Goal: Task Accomplishment & Management: Manage account settings

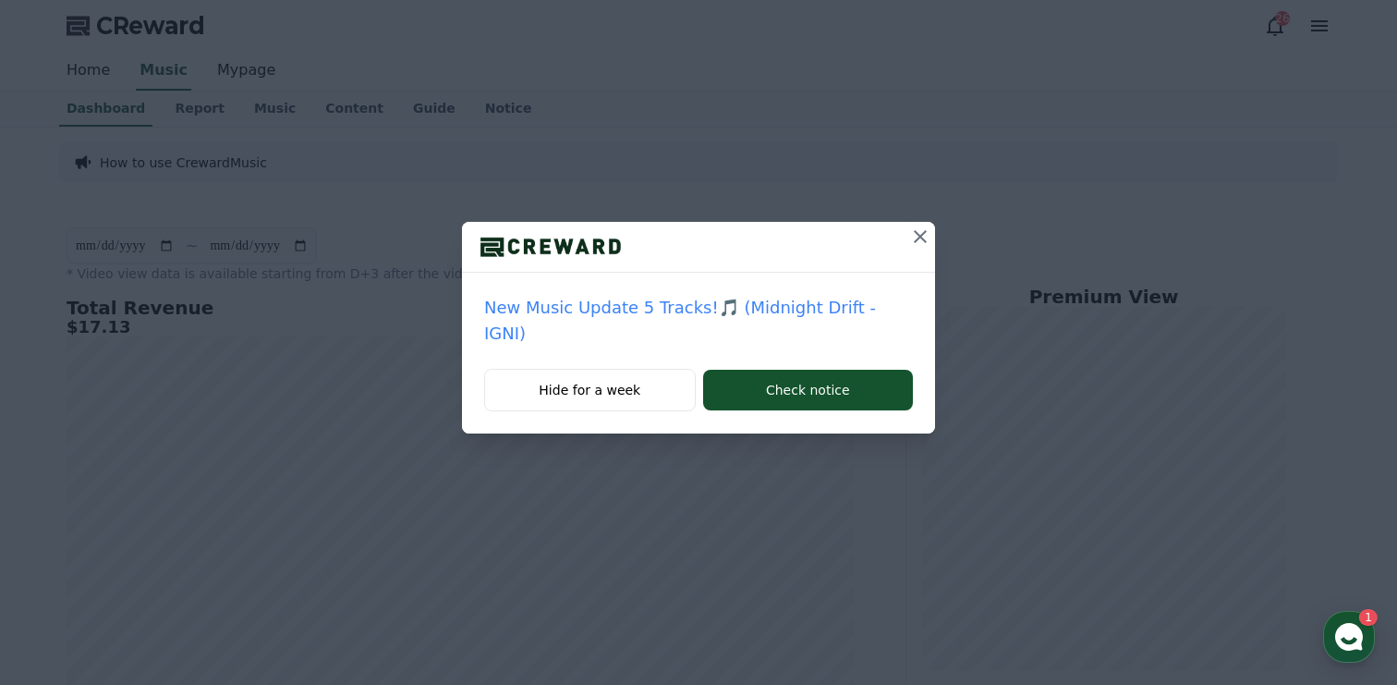
click at [910, 229] on icon at bounding box center [920, 237] width 22 height 22
click at [917, 236] on icon at bounding box center [920, 237] width 22 height 22
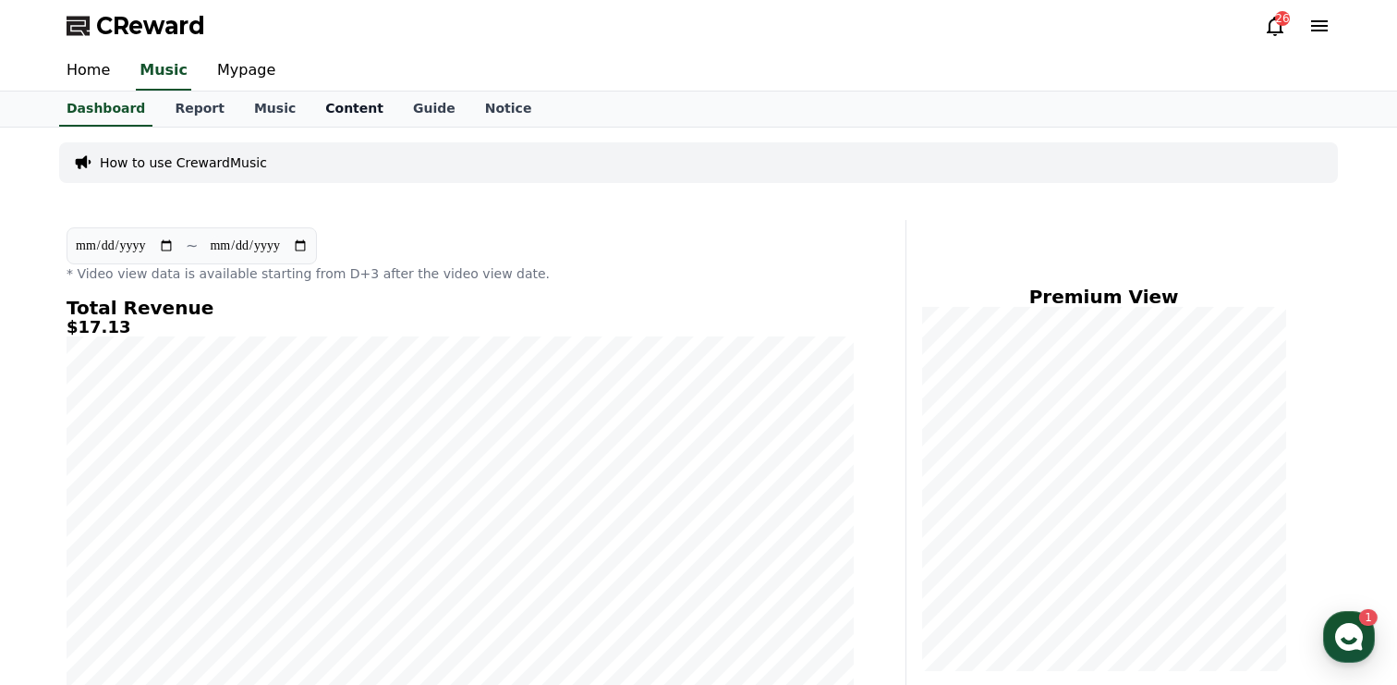
click at [338, 102] on link "Content" at bounding box center [355, 108] width 88 height 35
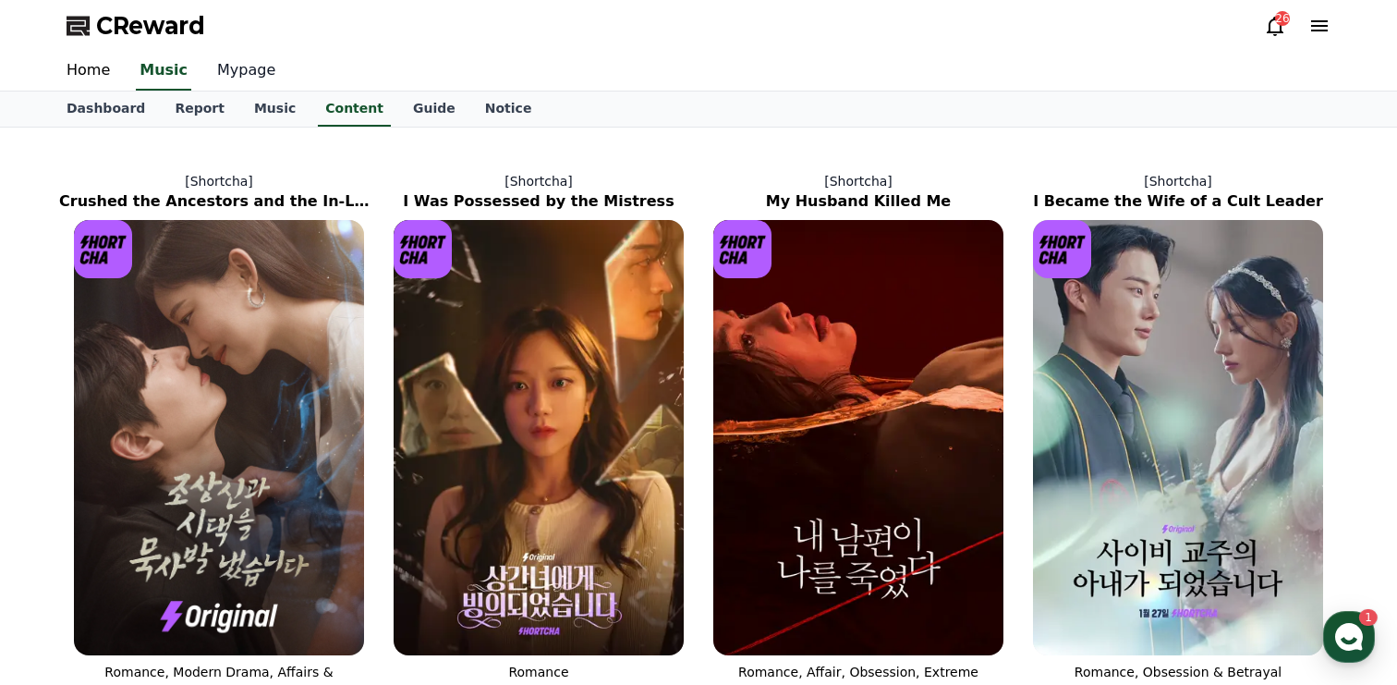
click at [237, 63] on link "Mypage" at bounding box center [246, 71] width 88 height 39
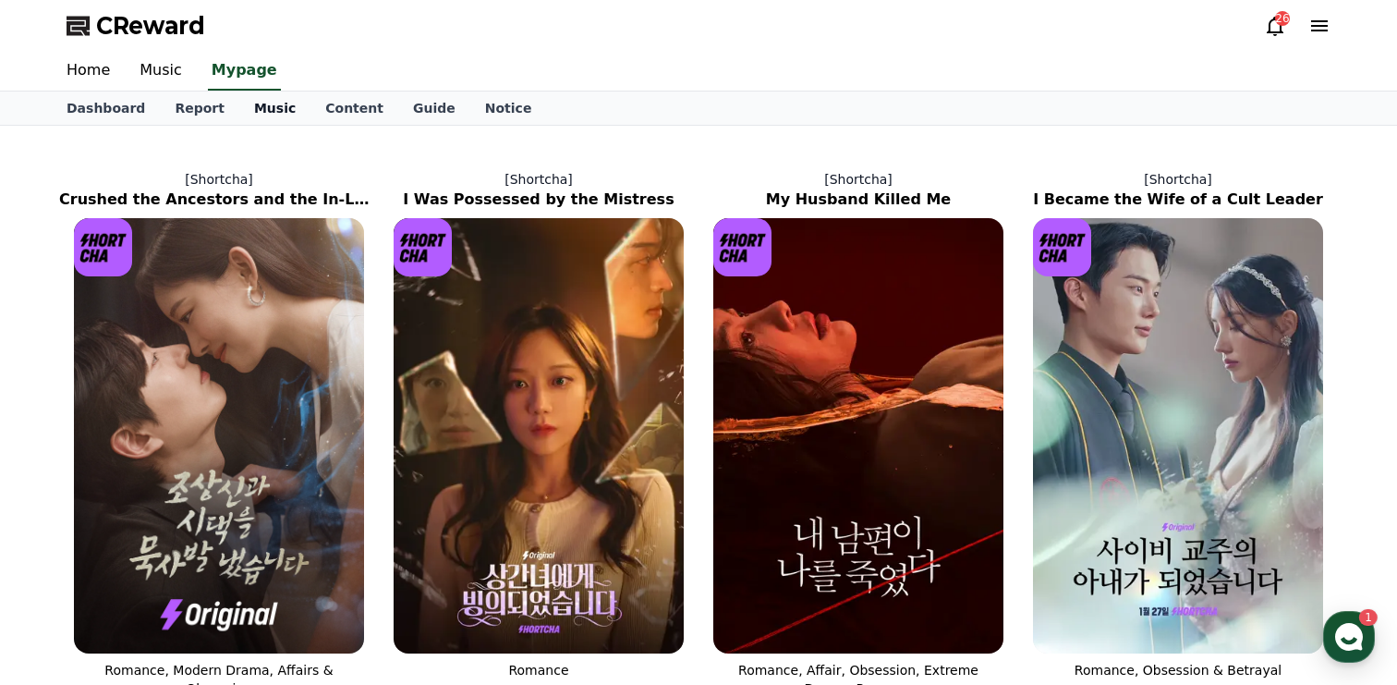
select select "**********"
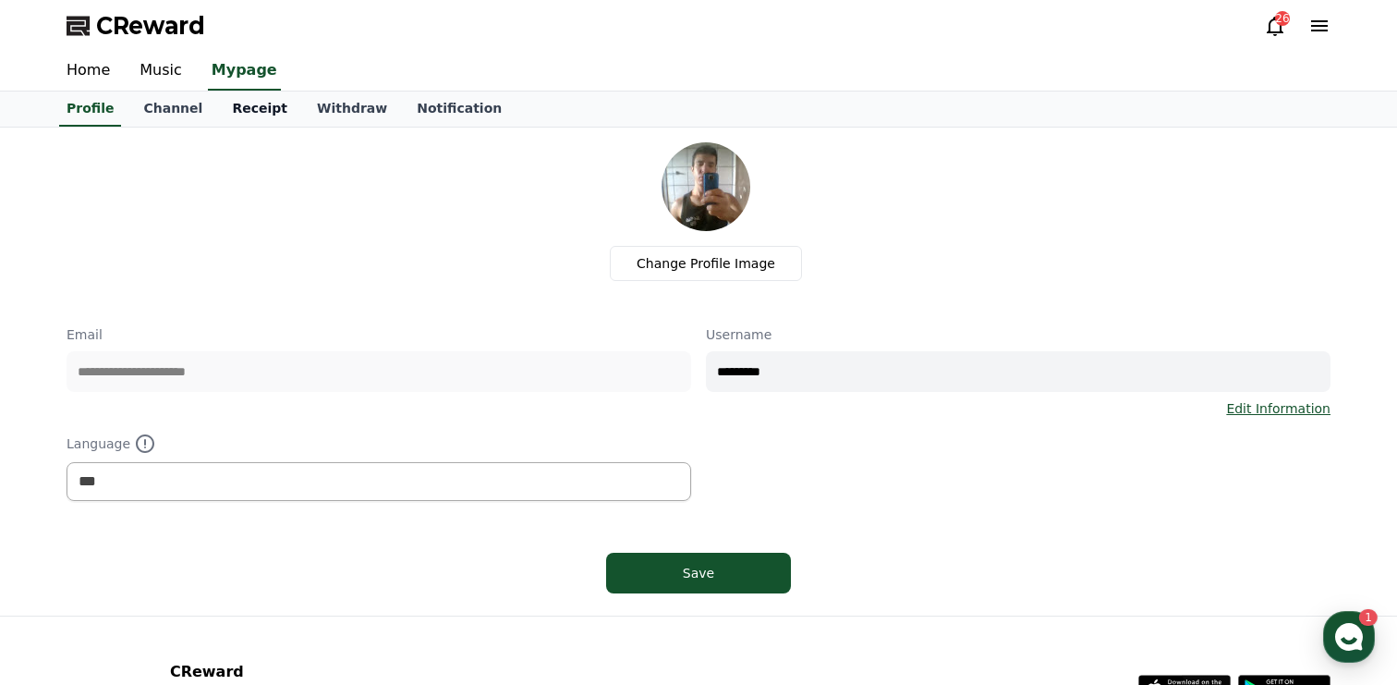
click at [255, 115] on link "Receipt" at bounding box center [259, 108] width 85 height 35
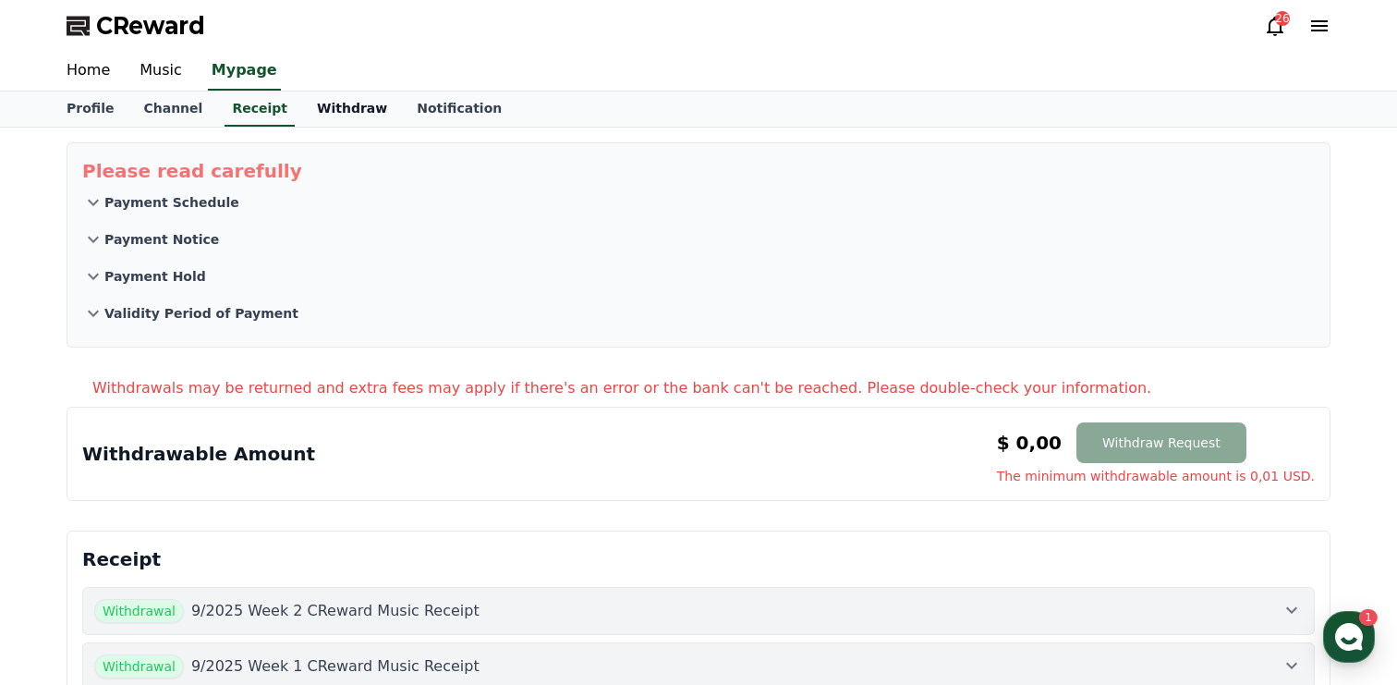
click at [336, 111] on link "Withdraw" at bounding box center [352, 108] width 100 height 35
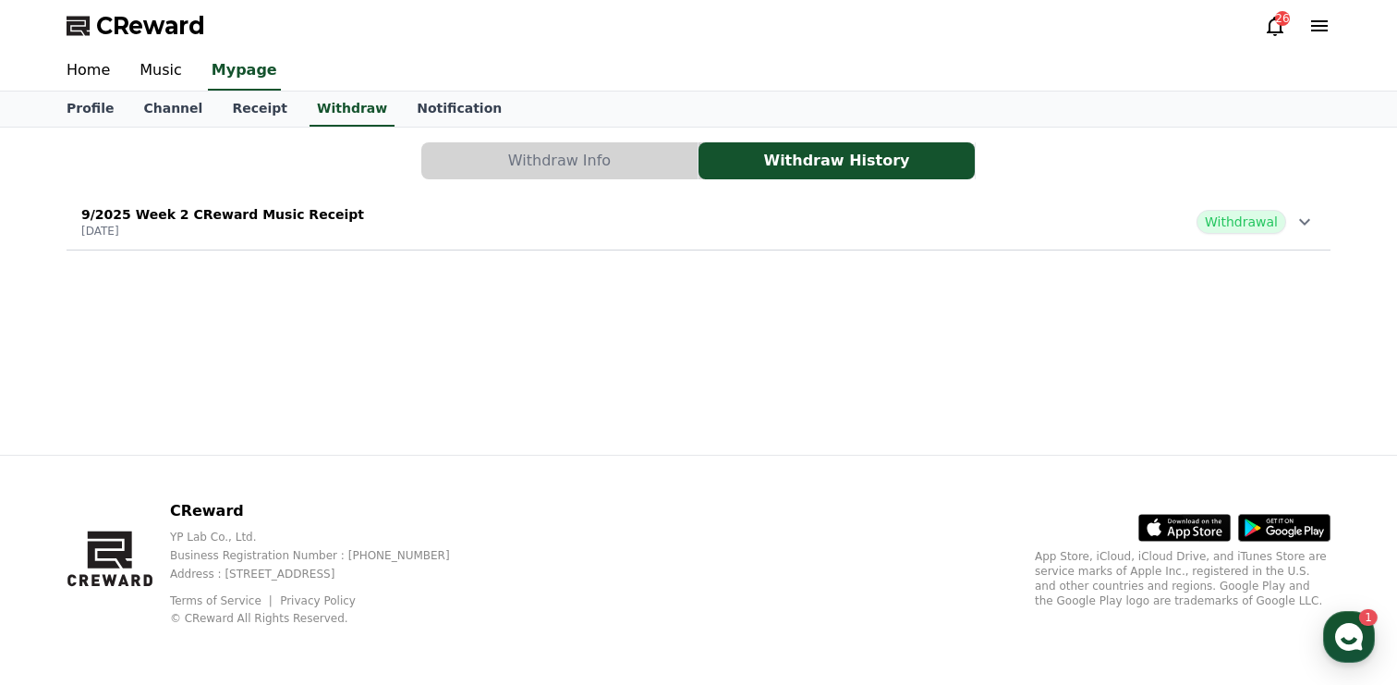
click at [610, 153] on button "Withdraw Info" at bounding box center [559, 160] width 276 height 37
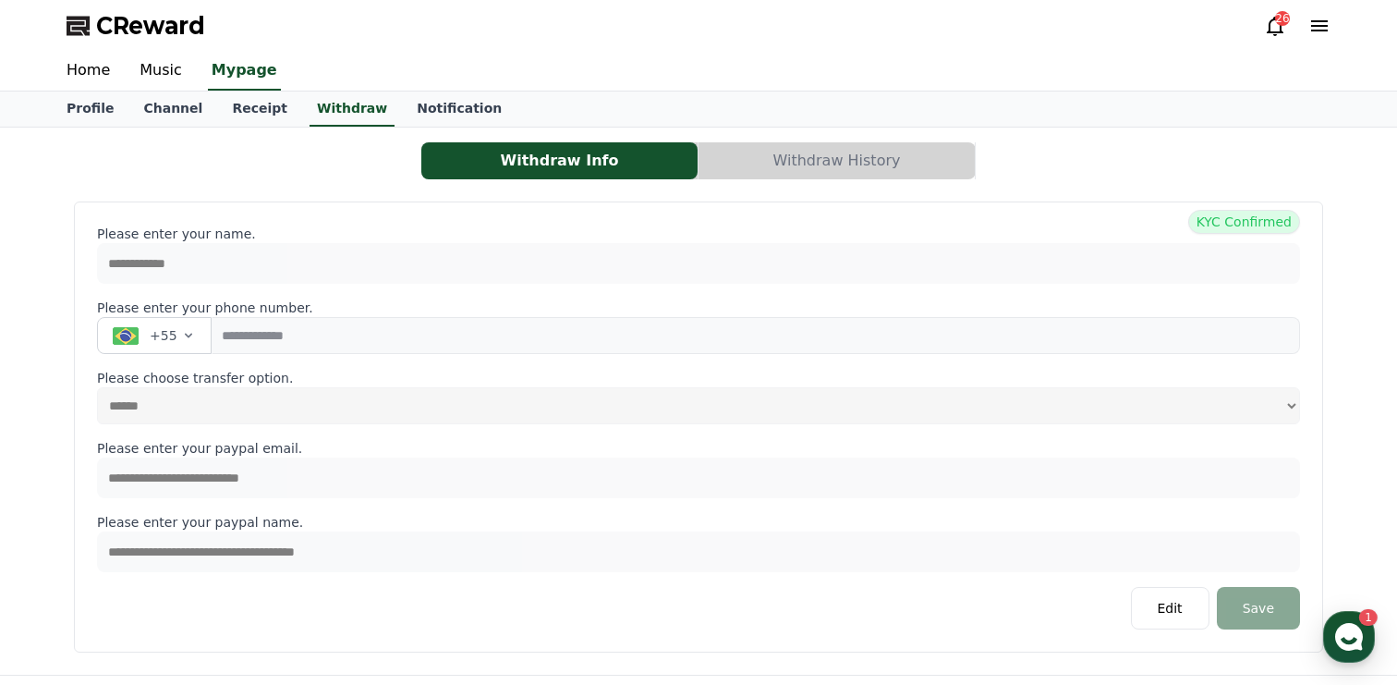
click at [837, 153] on button "Withdraw History" at bounding box center [837, 160] width 276 height 37
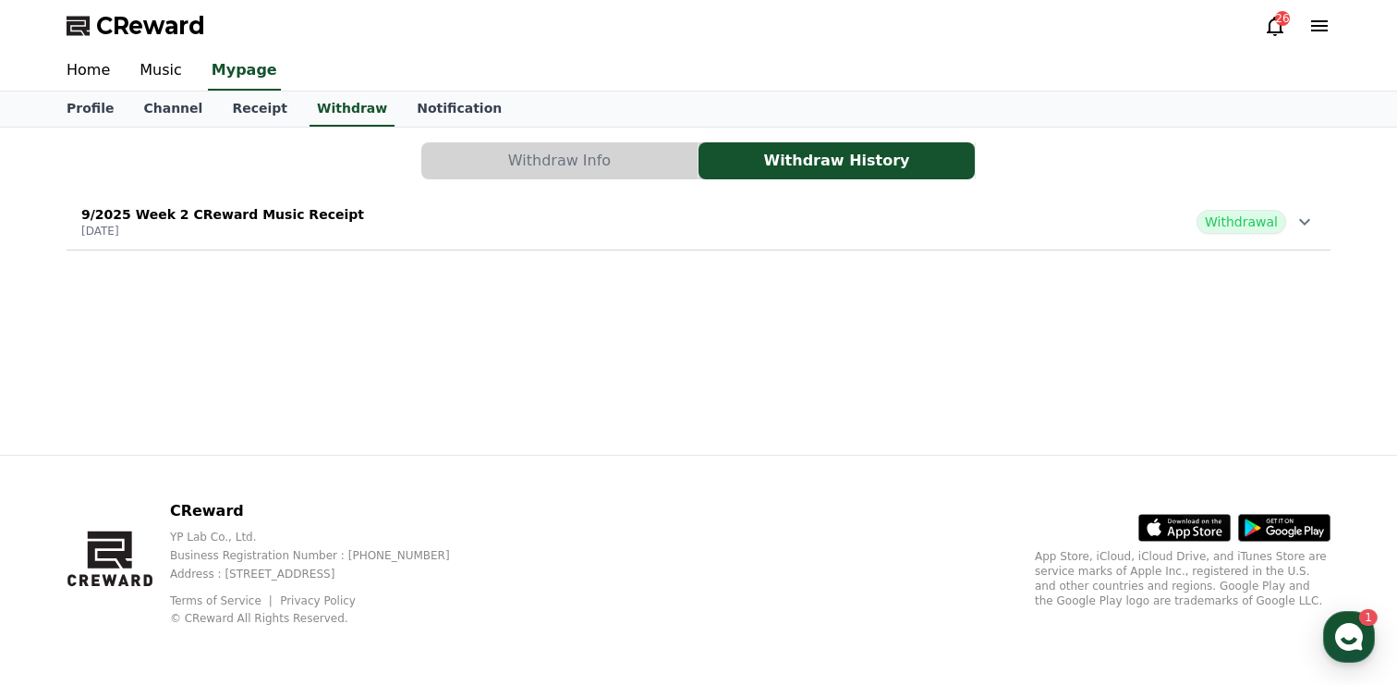
click at [1303, 217] on icon at bounding box center [1305, 222] width 22 height 22
